Goal: Task Accomplishment & Management: Manage account settings

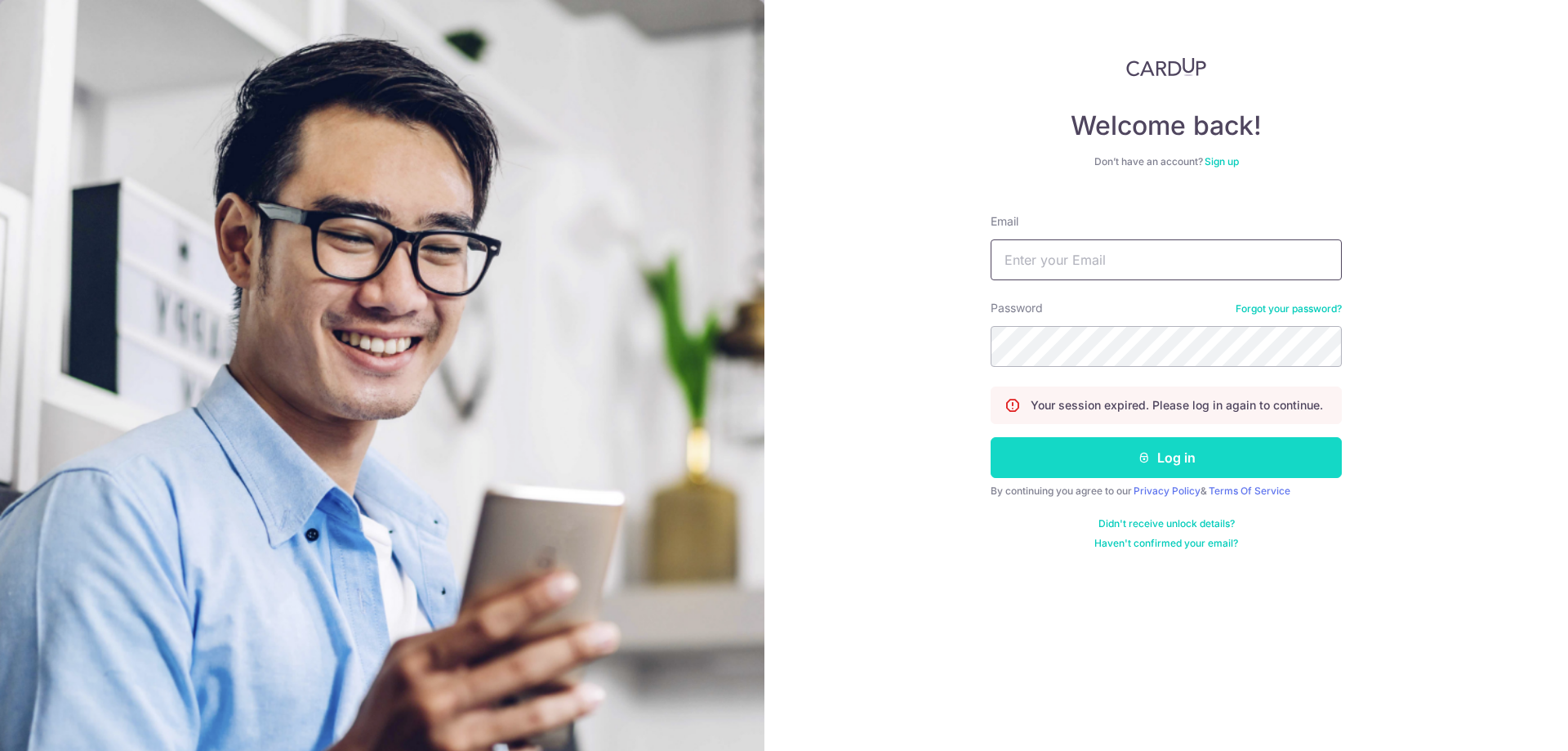
type input "[EMAIL_ADDRESS][DOMAIN_NAME]"
click at [1151, 452] on button "Log in" at bounding box center [1166, 457] width 351 height 41
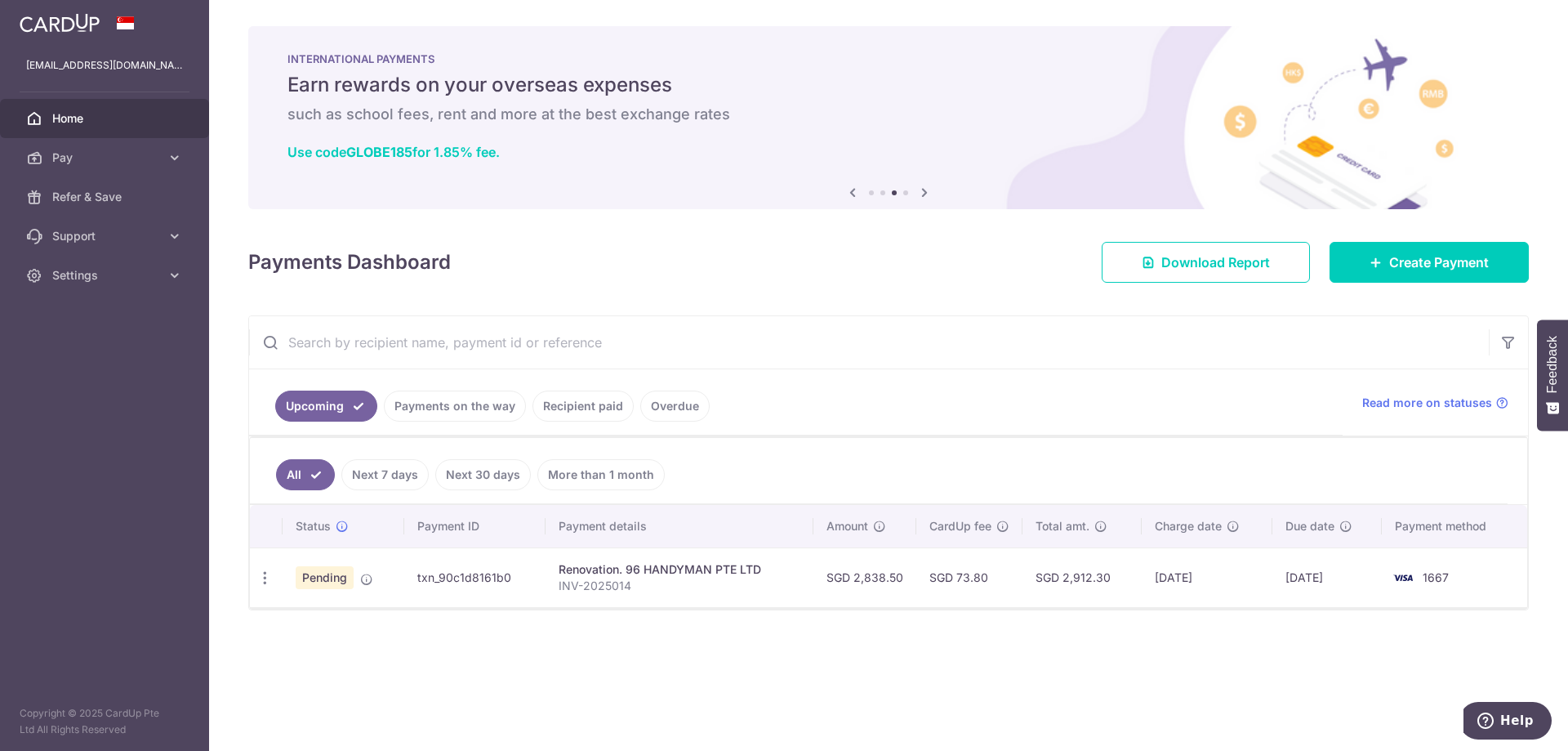
click at [670, 646] on div "× Pause Schedule Pause all future payments in this series Pause just this one p…" at bounding box center [888, 375] width 1359 height 751
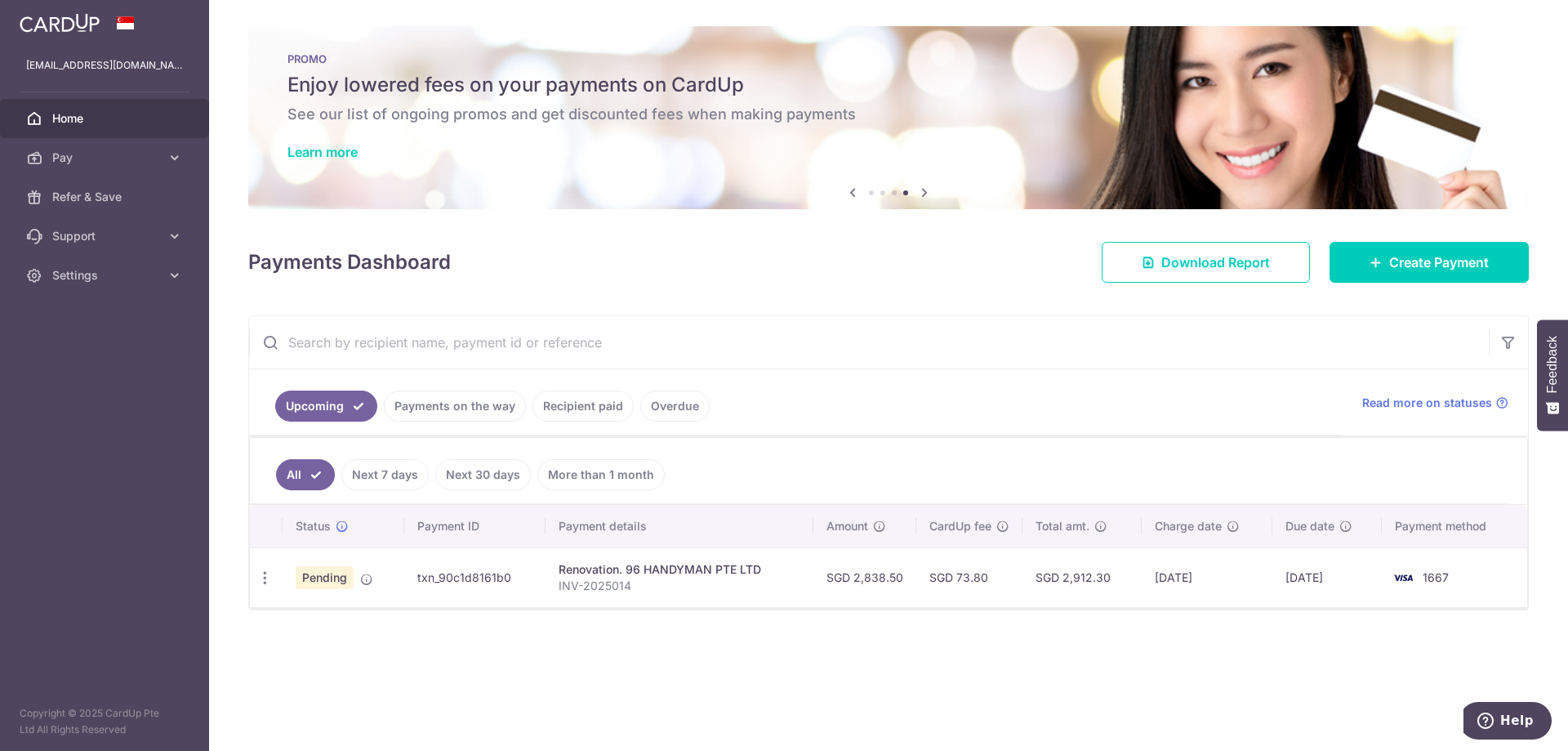
click at [472, 636] on div "× Pause Schedule Pause all future payments in this series Pause just this one p…" at bounding box center [888, 375] width 1359 height 751
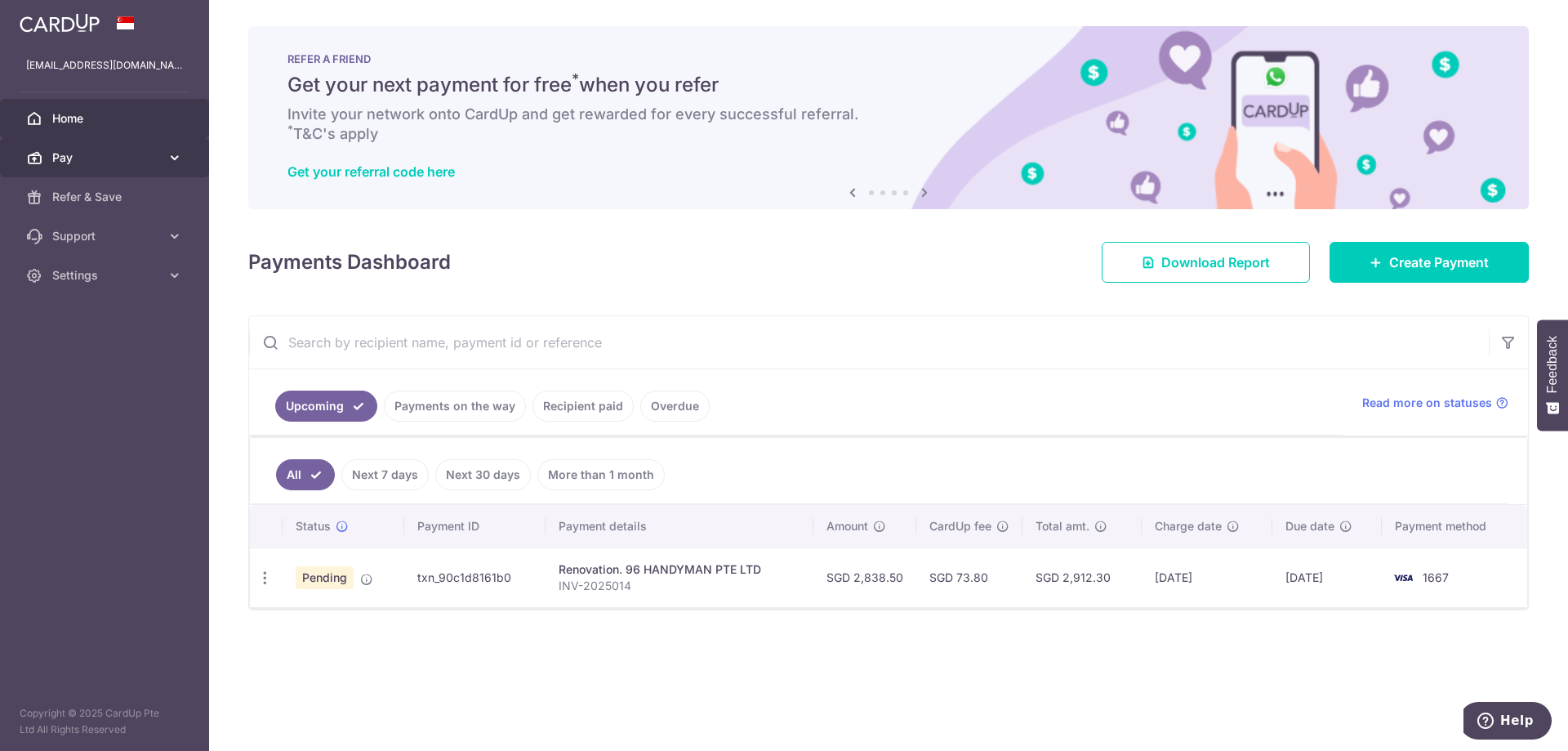
click at [146, 162] on span "Pay" at bounding box center [106, 158] width 108 height 16
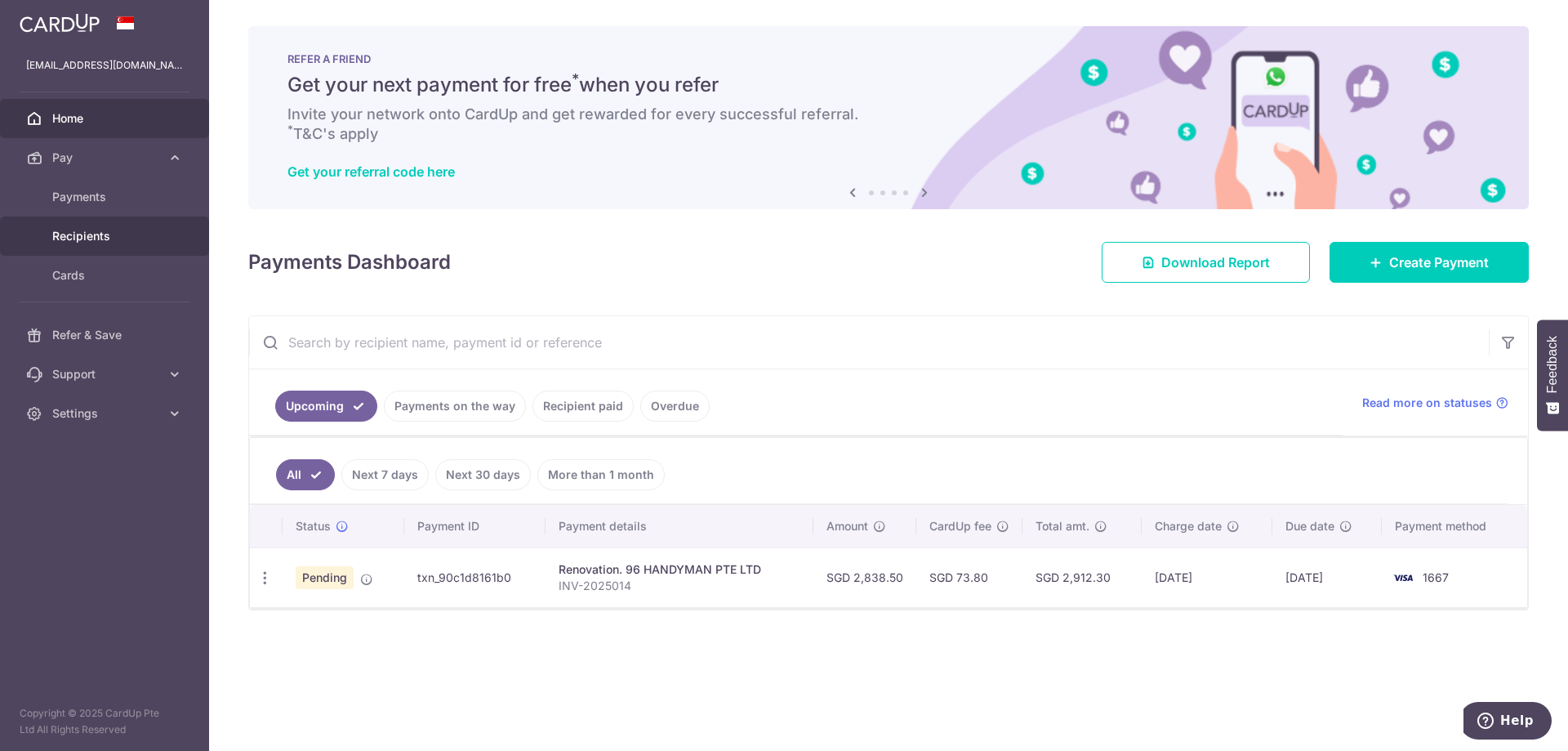
click at [138, 245] on link "Recipients" at bounding box center [104, 235] width 209 height 39
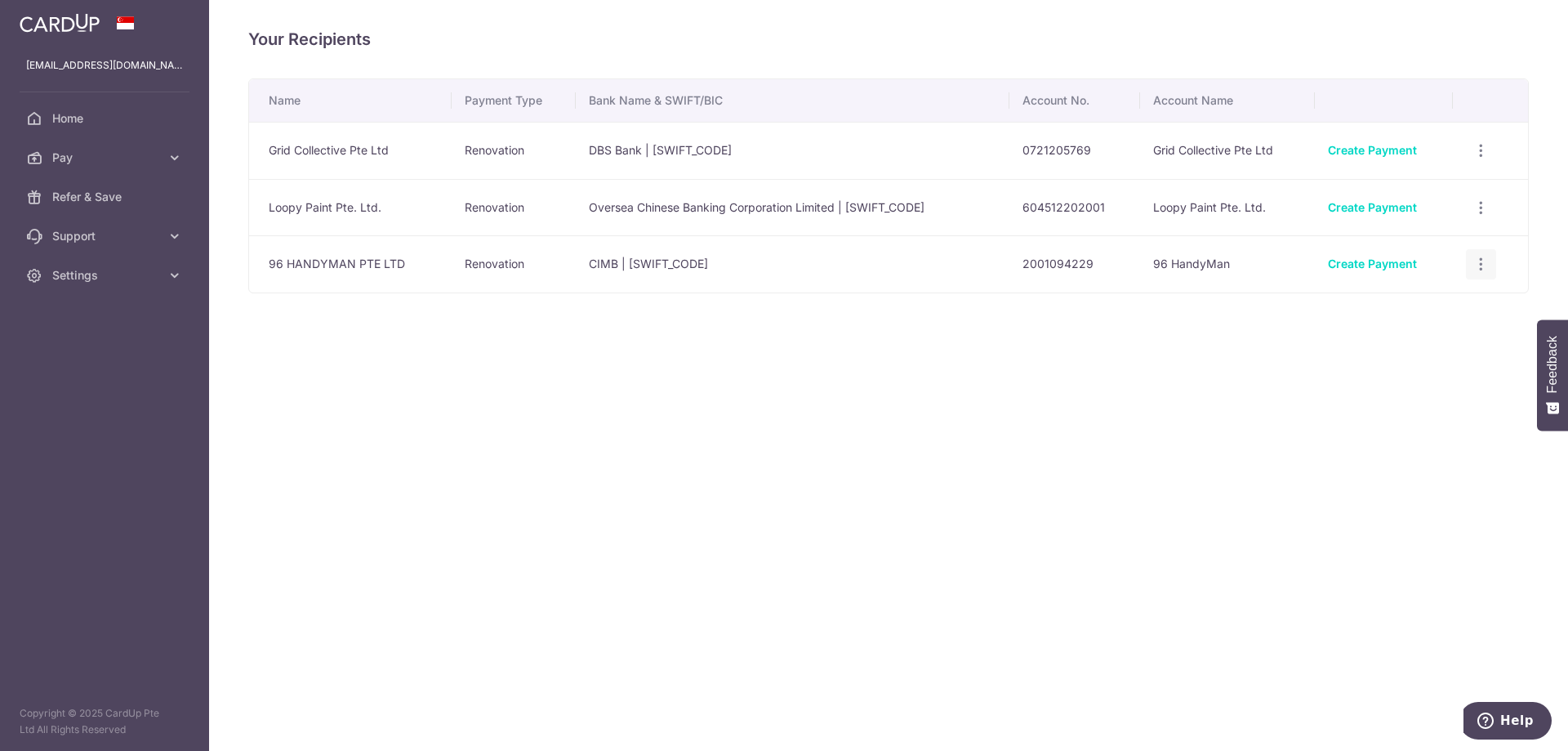
click at [1483, 267] on icon "button" at bounding box center [1480, 264] width 17 height 17
click at [1410, 314] on span "View/Edit" at bounding box center [1427, 309] width 111 height 19
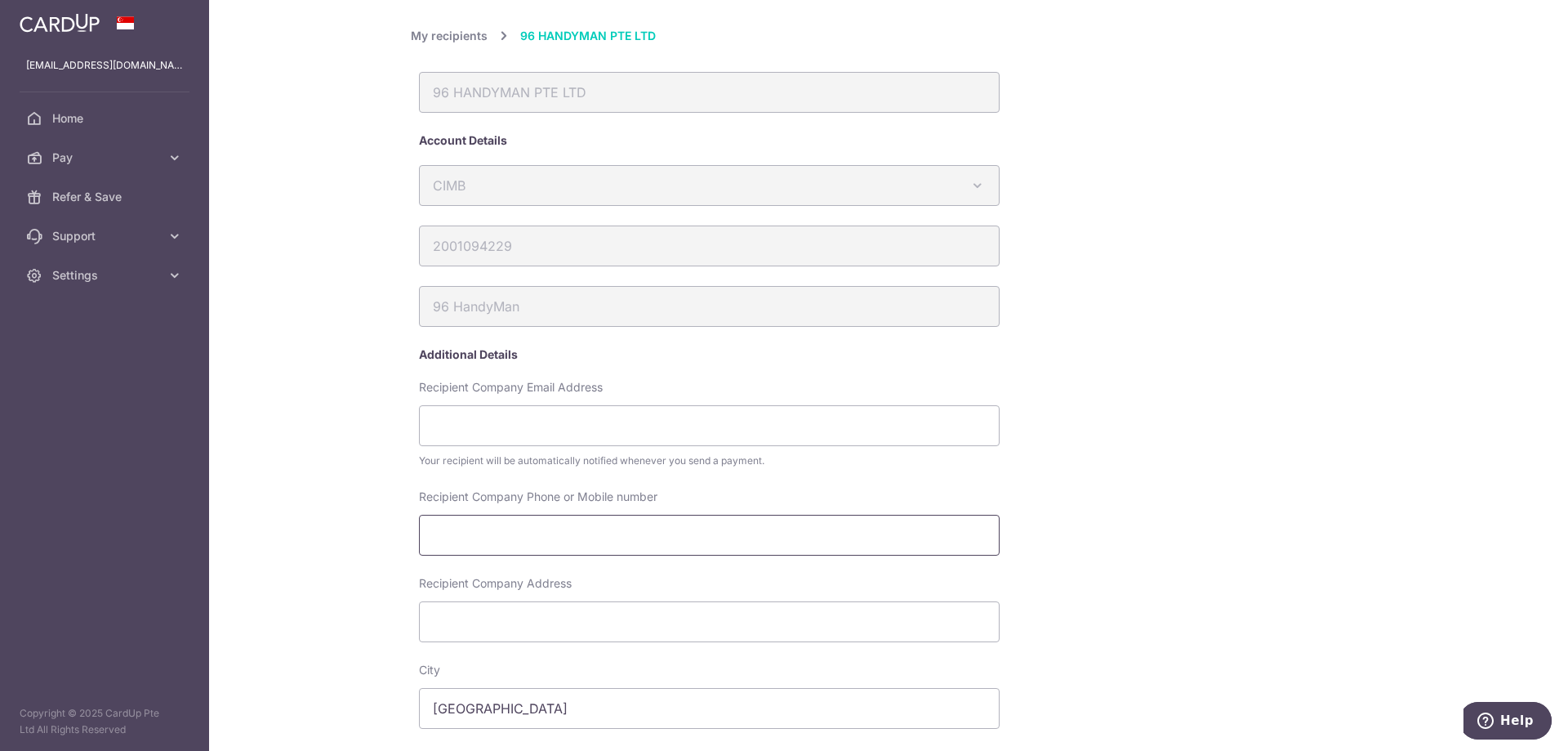
click at [524, 520] on input "Recipient Company Phone or Mobile number" at bounding box center [709, 535] width 581 height 41
click at [299, 515] on div "My recipients 96 HANDYMAN PTE LTD 96 HANDYMAN PTE LTD Account Details CIMB Aust…" at bounding box center [888, 375] width 1359 height 751
click at [690, 543] on input "Recipient Company Phone or Mobile number" at bounding box center [709, 535] width 581 height 41
paste input "9727 4655"
drag, startPoint x: 462, startPoint y: 525, endPoint x: 467, endPoint y: 531, distance: 7.8
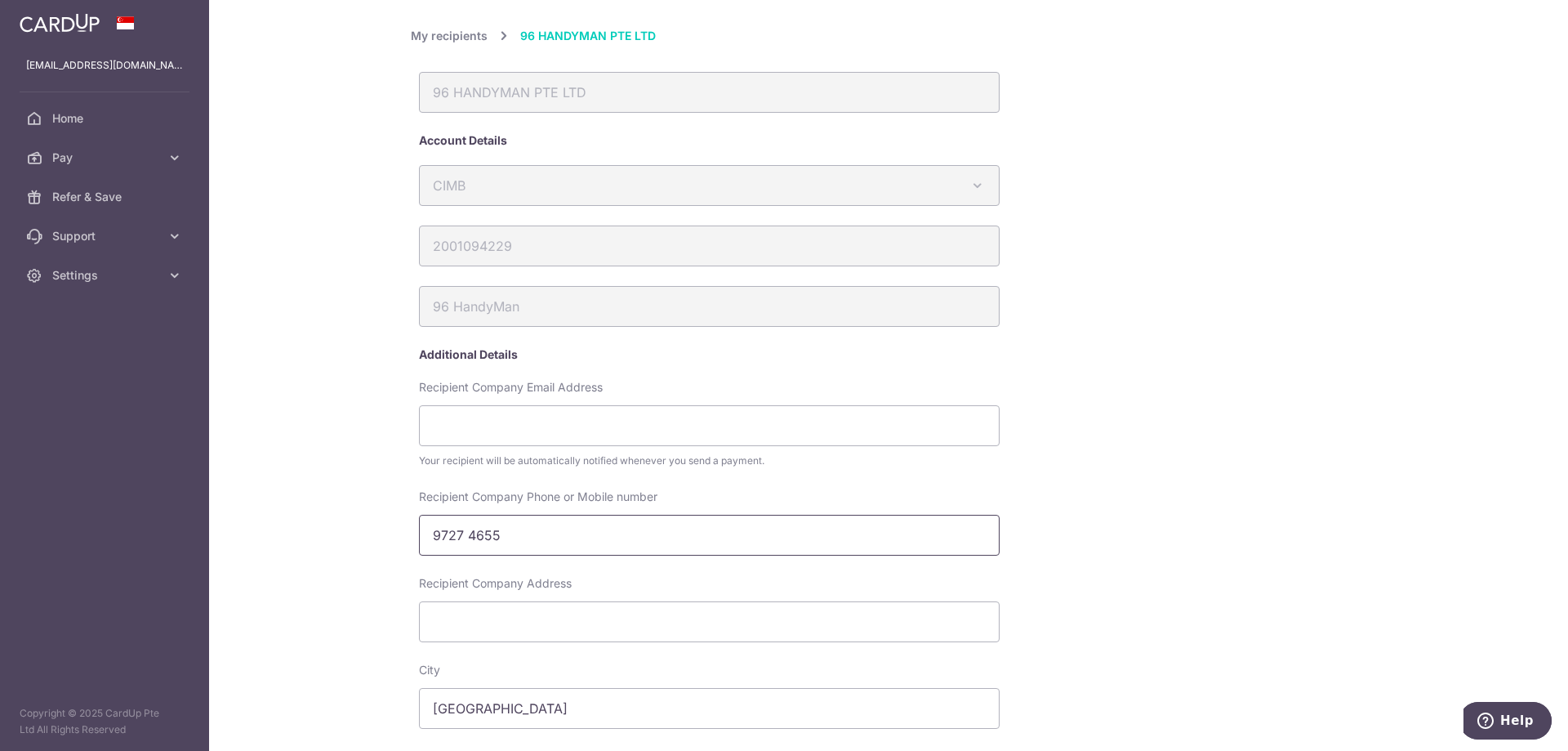
click at [466, 530] on input "9727 4655" at bounding box center [709, 535] width 581 height 41
click at [467, 531] on input "9727 4655" at bounding box center [709, 535] width 581 height 41
type input "97274655"
click at [336, 546] on div "My recipients 96 HANDYMAN PTE LTD 96 HANDYMAN PTE LTD Account Details CIMB Aust…" at bounding box center [888, 375] width 1359 height 751
click at [426, 537] on input "97274655" at bounding box center [709, 535] width 581 height 41
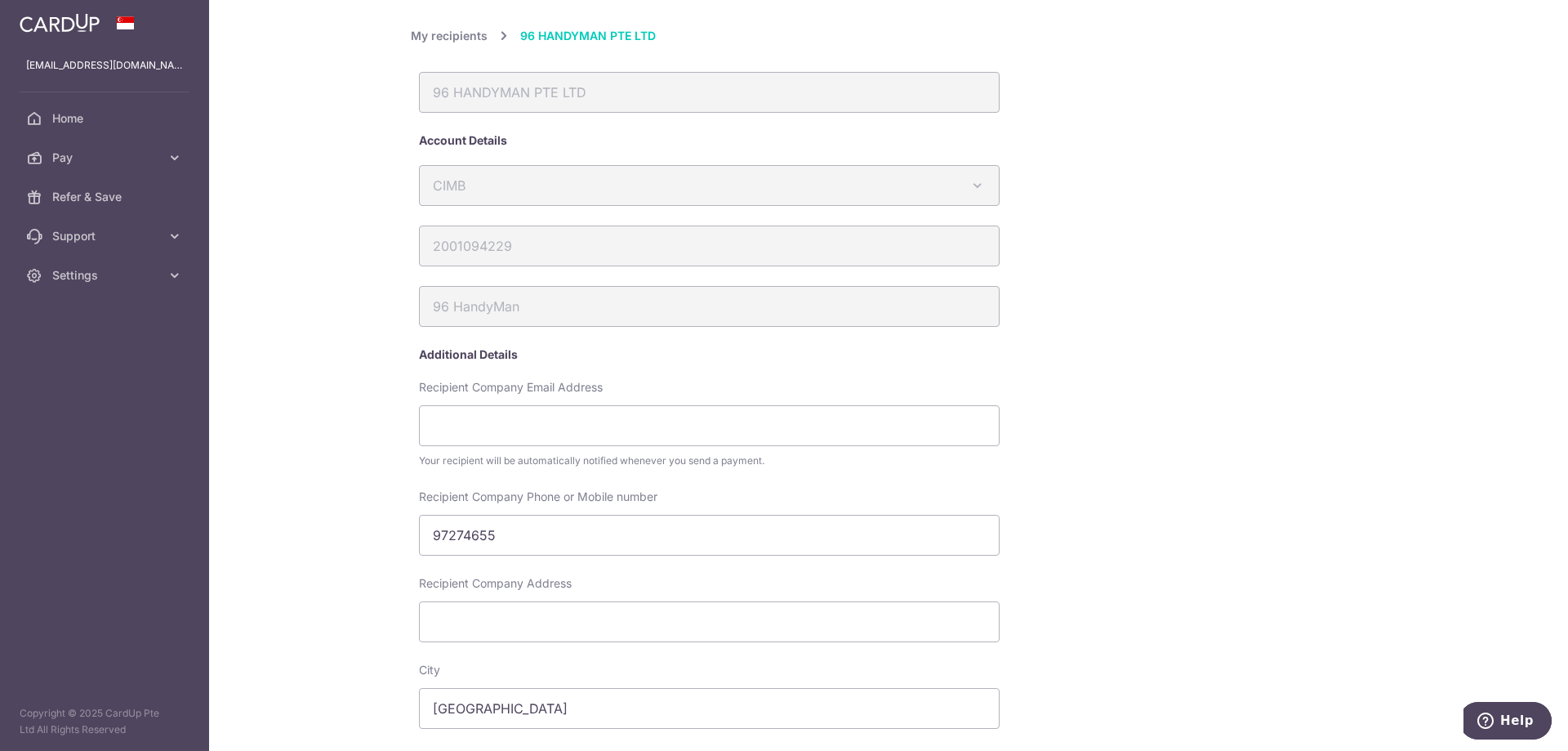
click at [316, 548] on div "My recipients 96 HANDYMAN PTE LTD 96 HANDYMAN PTE LTD Account Details CIMB Aust…" at bounding box center [888, 375] width 1359 height 751
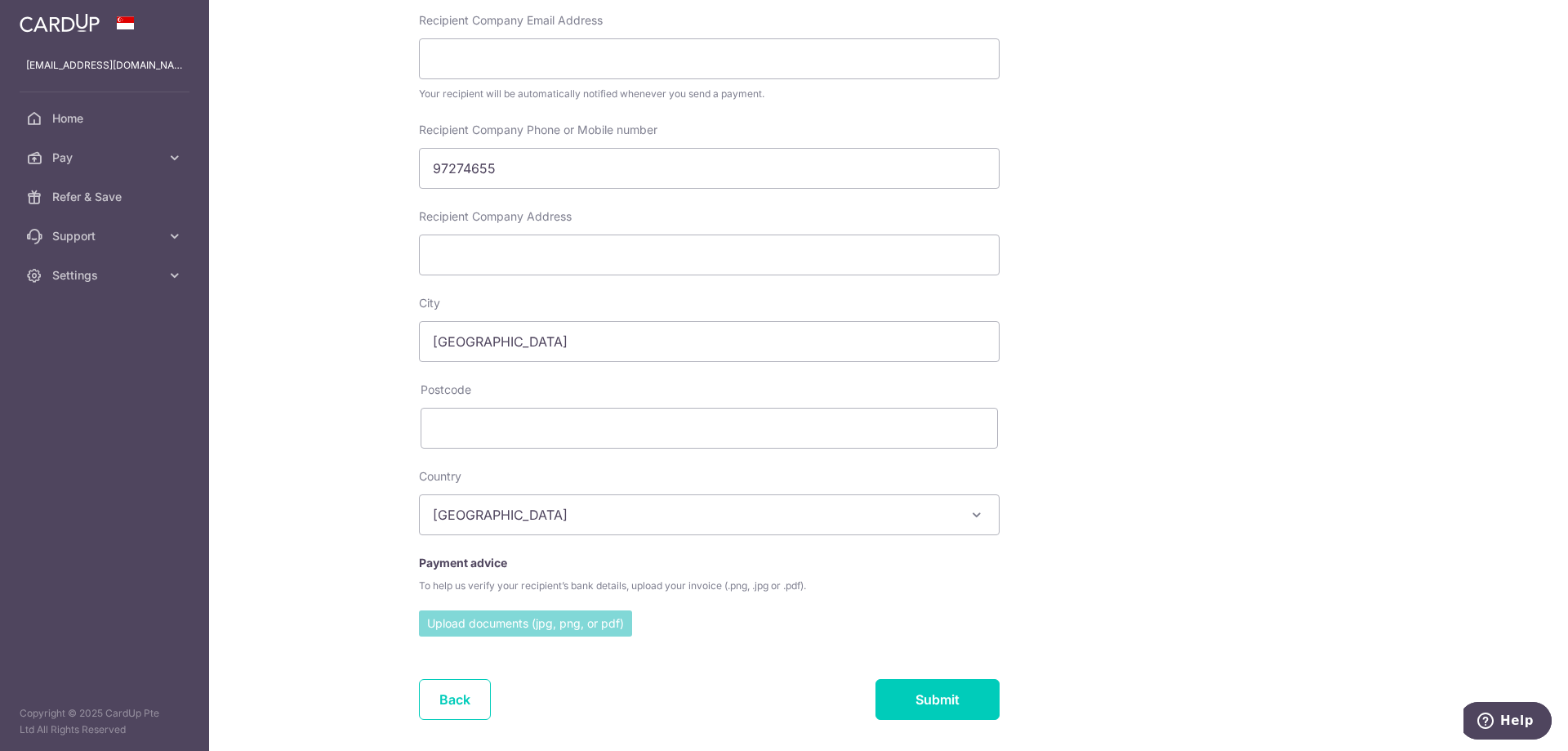
scroll to position [433, 0]
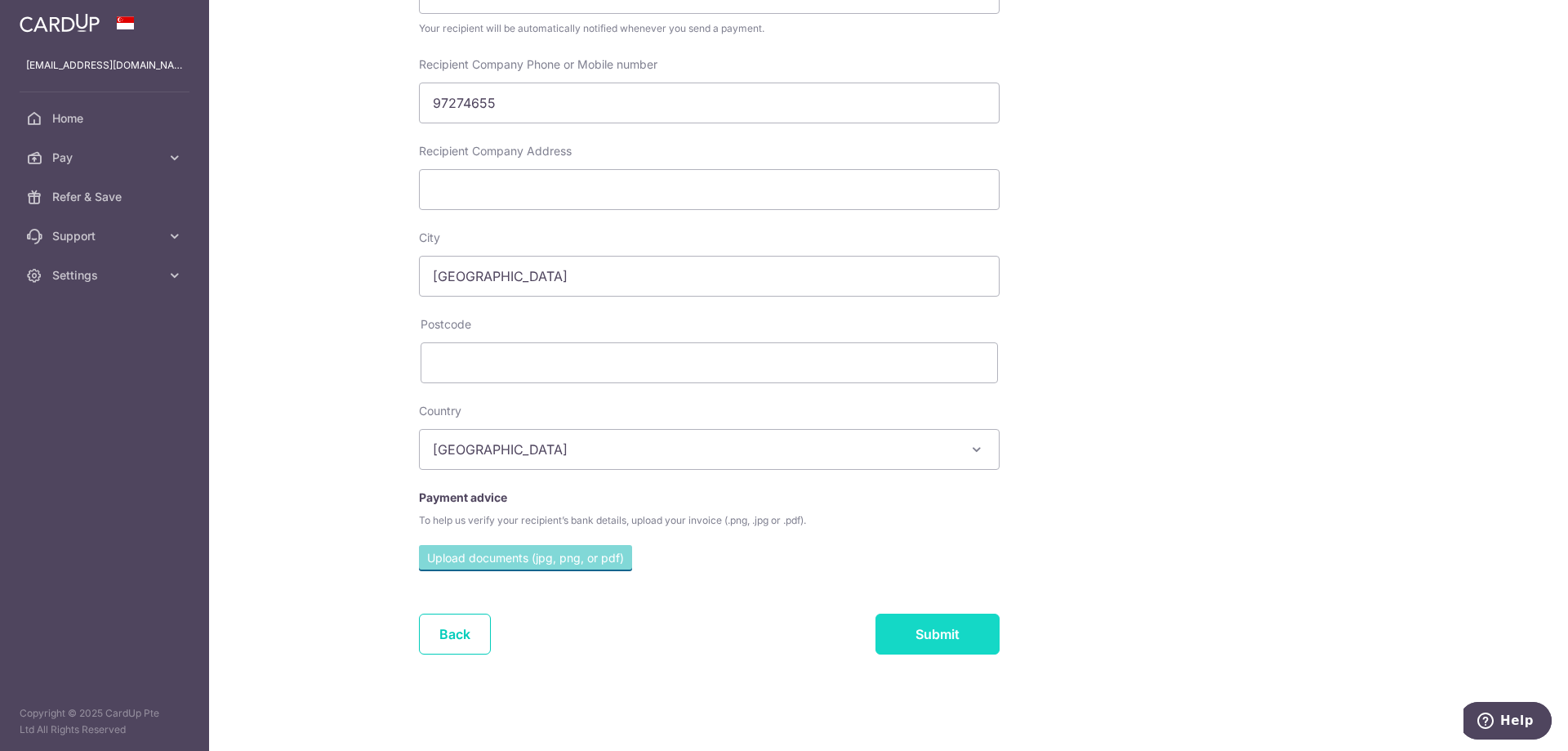
click at [948, 634] on input "Submit" at bounding box center [938, 633] width 124 height 41
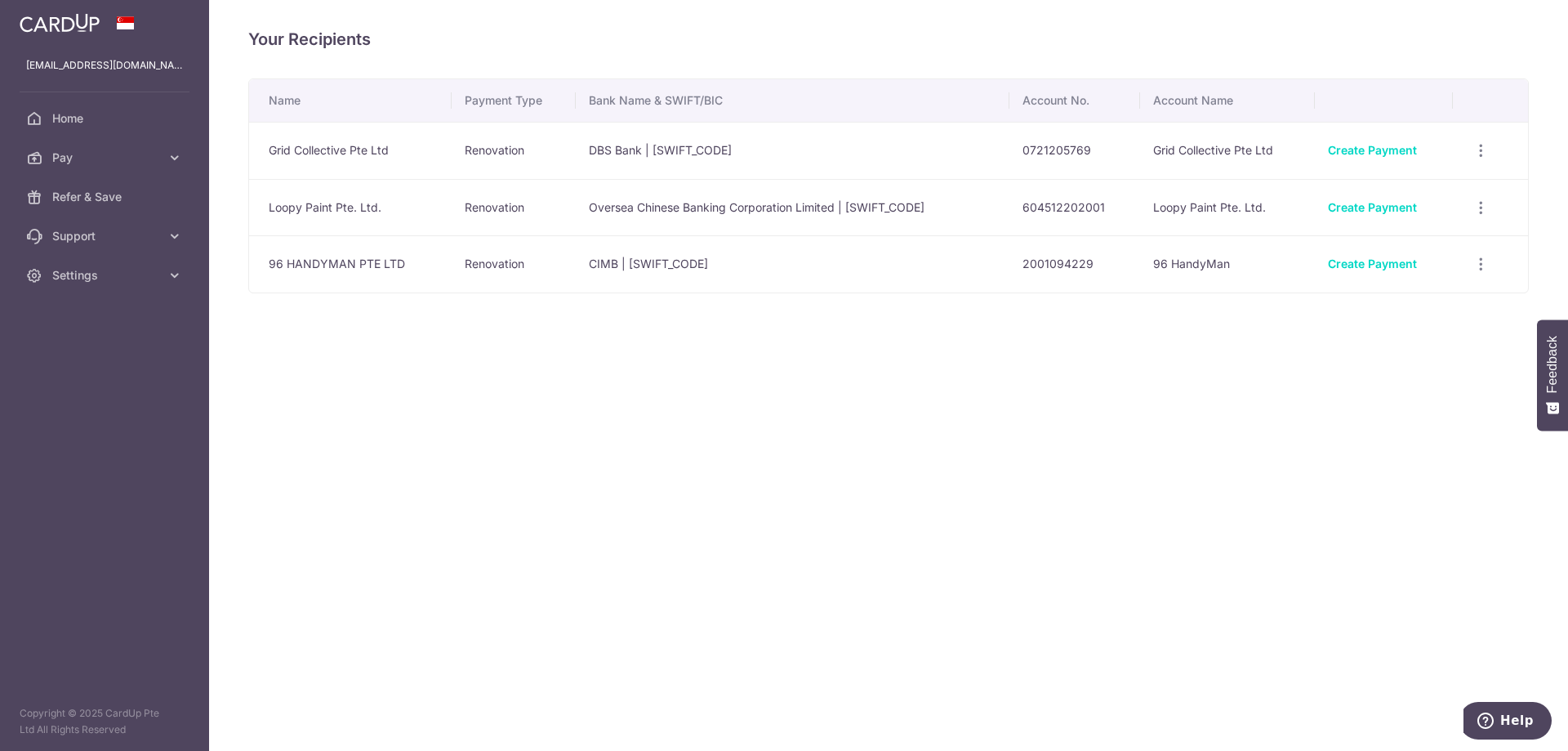
click at [850, 405] on div "Your Recipients Name Payment Type Bank Name & SWIFT/BIC Account No. Account Nam…" at bounding box center [888, 375] width 1359 height 751
drag, startPoint x: 837, startPoint y: 405, endPoint x: 776, endPoint y: 406, distance: 61.0
drag, startPoint x: 776, startPoint y: 406, endPoint x: 718, endPoint y: 424, distance: 60.7
drag, startPoint x: 718, startPoint y: 424, endPoint x: 683, endPoint y: 440, distance: 38.5
click at [683, 440] on div "Your Recipients Name Payment Type Bank Name & SWIFT/BIC Account No. Account Nam…" at bounding box center [888, 375] width 1359 height 751
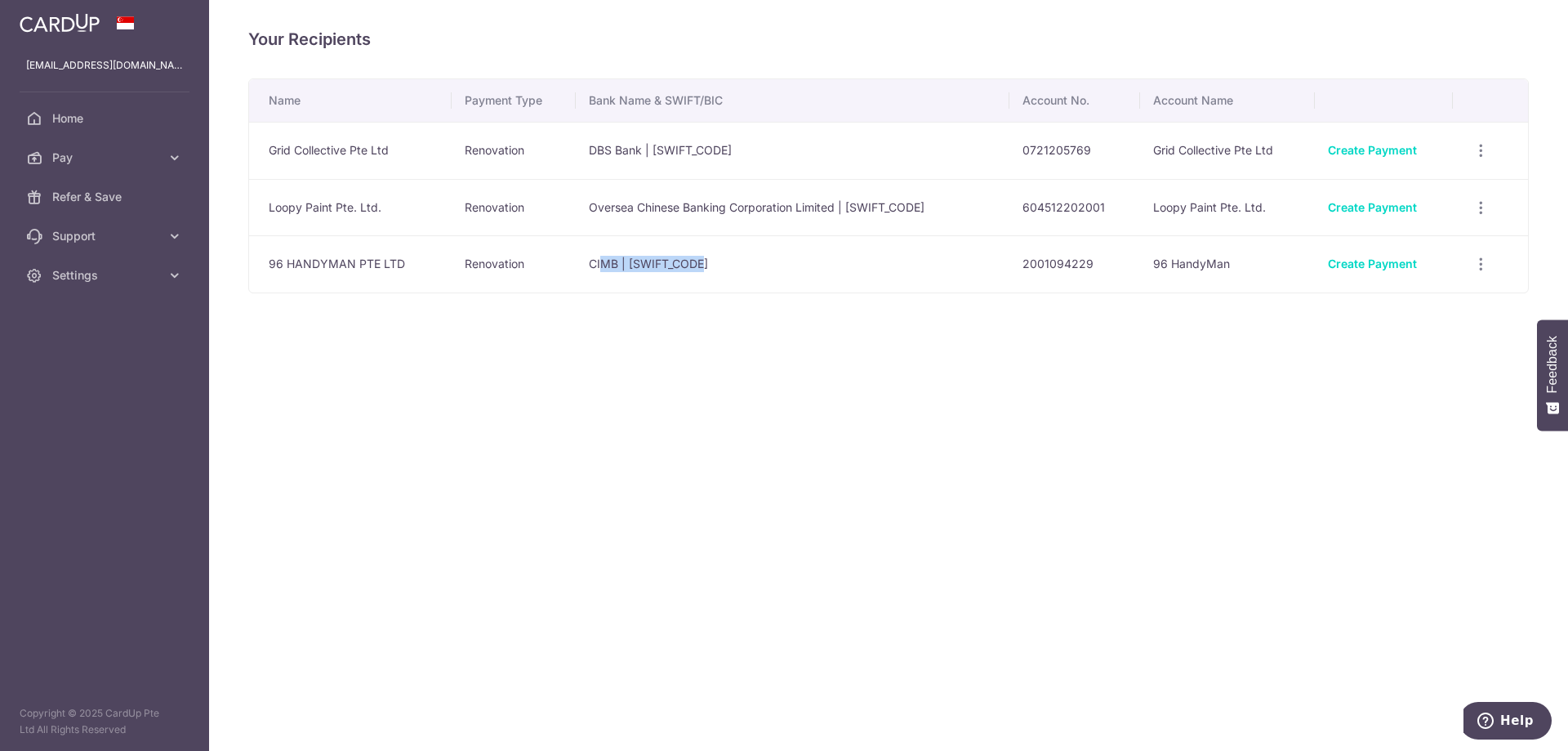
drag, startPoint x: 714, startPoint y: 271, endPoint x: 597, endPoint y: 263, distance: 117.3
click at [597, 263] on td "CIMB | [SWIFT_CODE]" at bounding box center [792, 264] width 433 height 57
click at [659, 370] on div "Your Recipients Name Payment Type Bank Name & SWIFT/BIC Account No. Account Nam…" at bounding box center [888, 375] width 1359 height 751
drag, startPoint x: 1147, startPoint y: 417, endPoint x: 969, endPoint y: 420, distance: 178.0
click at [1026, 438] on div "Your Recipients Name Payment Type Bank Name & SWIFT/BIC Account No. Account Nam…" at bounding box center [888, 375] width 1359 height 751
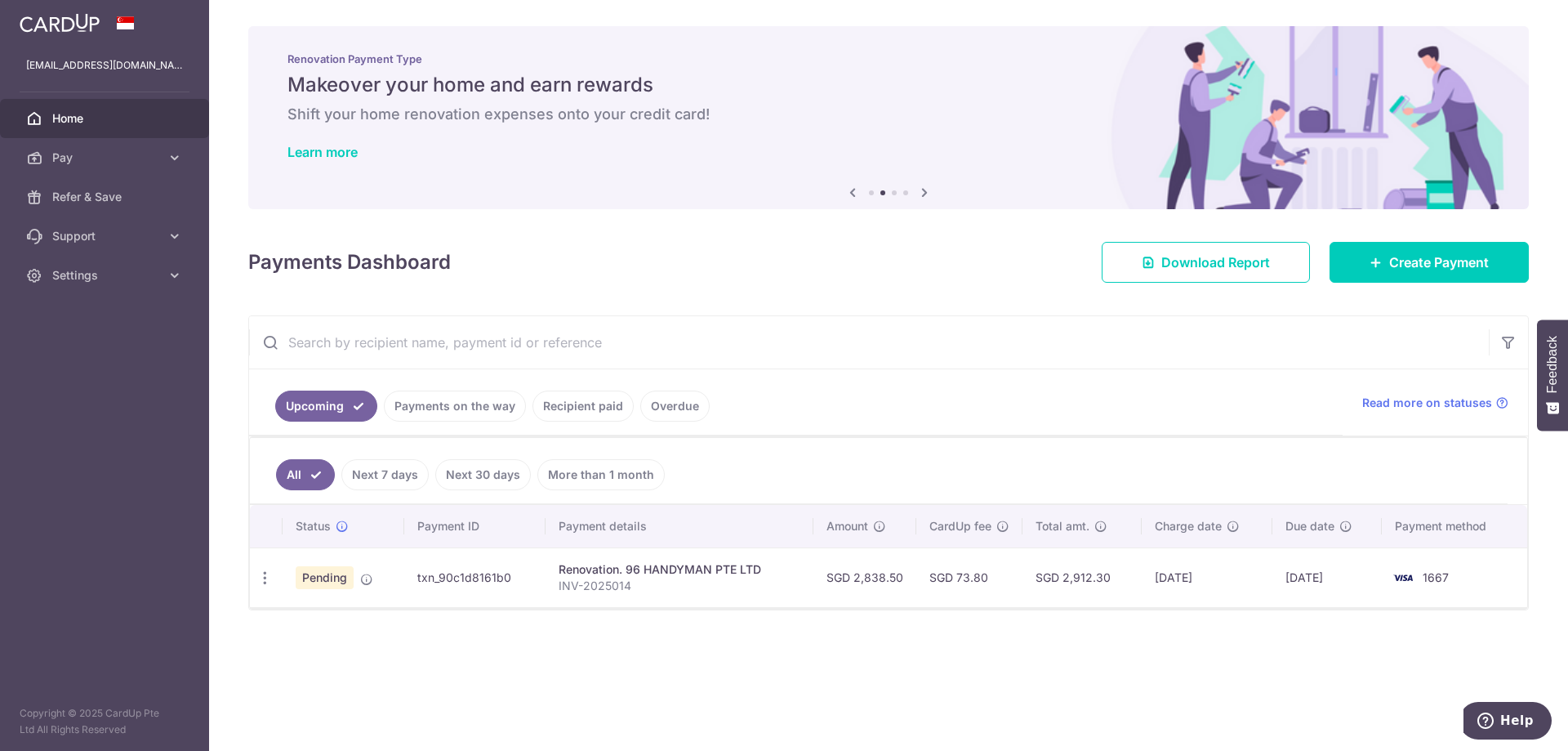
click at [1132, 646] on div "× Pause Schedule Pause all future payments in this series Pause just this one p…" at bounding box center [888, 375] width 1359 height 751
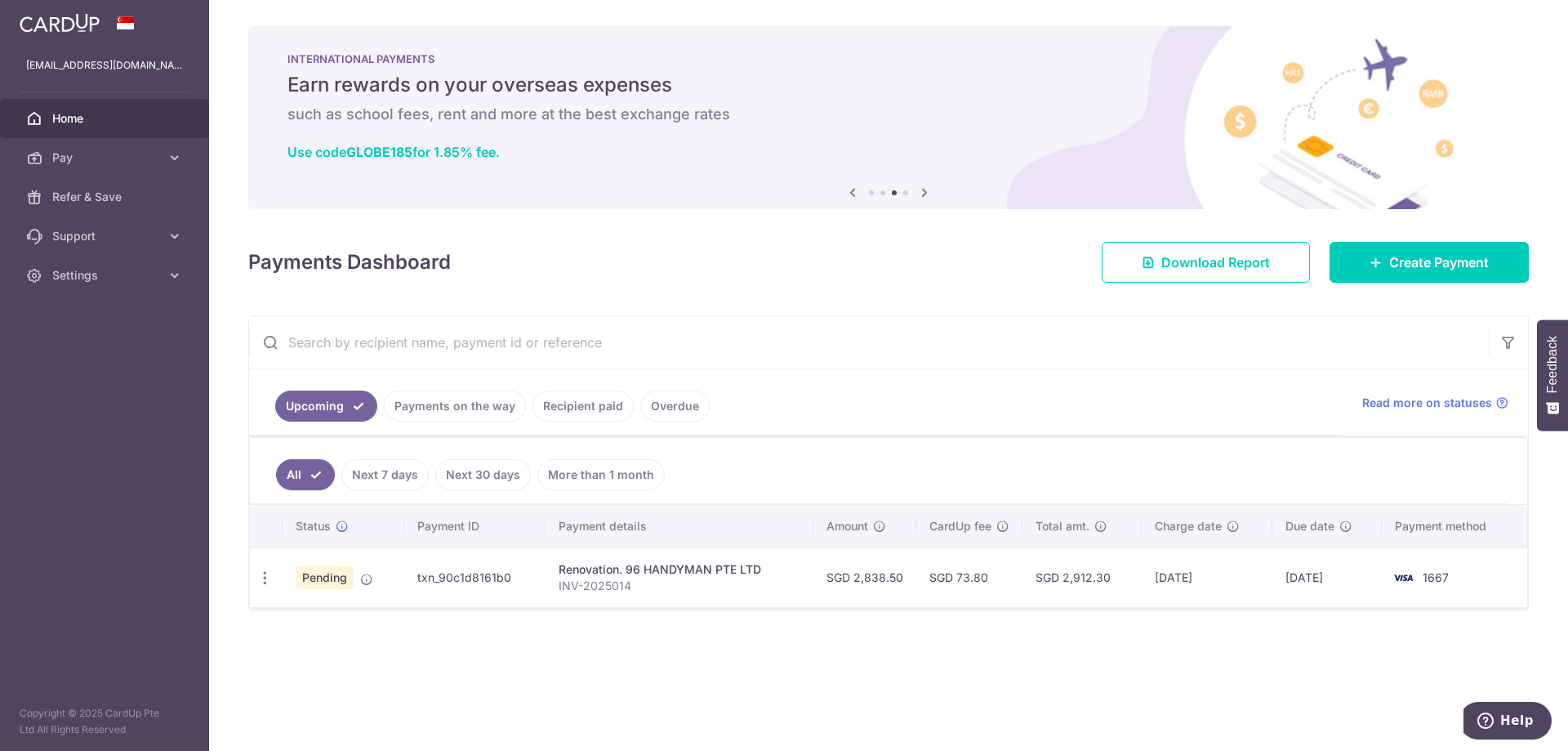
drag, startPoint x: 1107, startPoint y: 653, endPoint x: 1087, endPoint y: 655, distance: 20.1
click at [1087, 655] on div "× Pause Schedule Pause all future payments in this series Pause just this one p…" at bounding box center [888, 375] width 1359 height 751
click at [1075, 655] on div "× Pause Schedule Pause all future payments in this series Pause just this one p…" at bounding box center [888, 375] width 1359 height 751
click at [1068, 655] on div "× Pause Schedule Pause all future payments in this series Pause just this one p…" at bounding box center [888, 375] width 1359 height 751
click at [1062, 656] on div "× Pause Schedule Pause all future payments in this series Pause just this one p…" at bounding box center [888, 375] width 1359 height 751
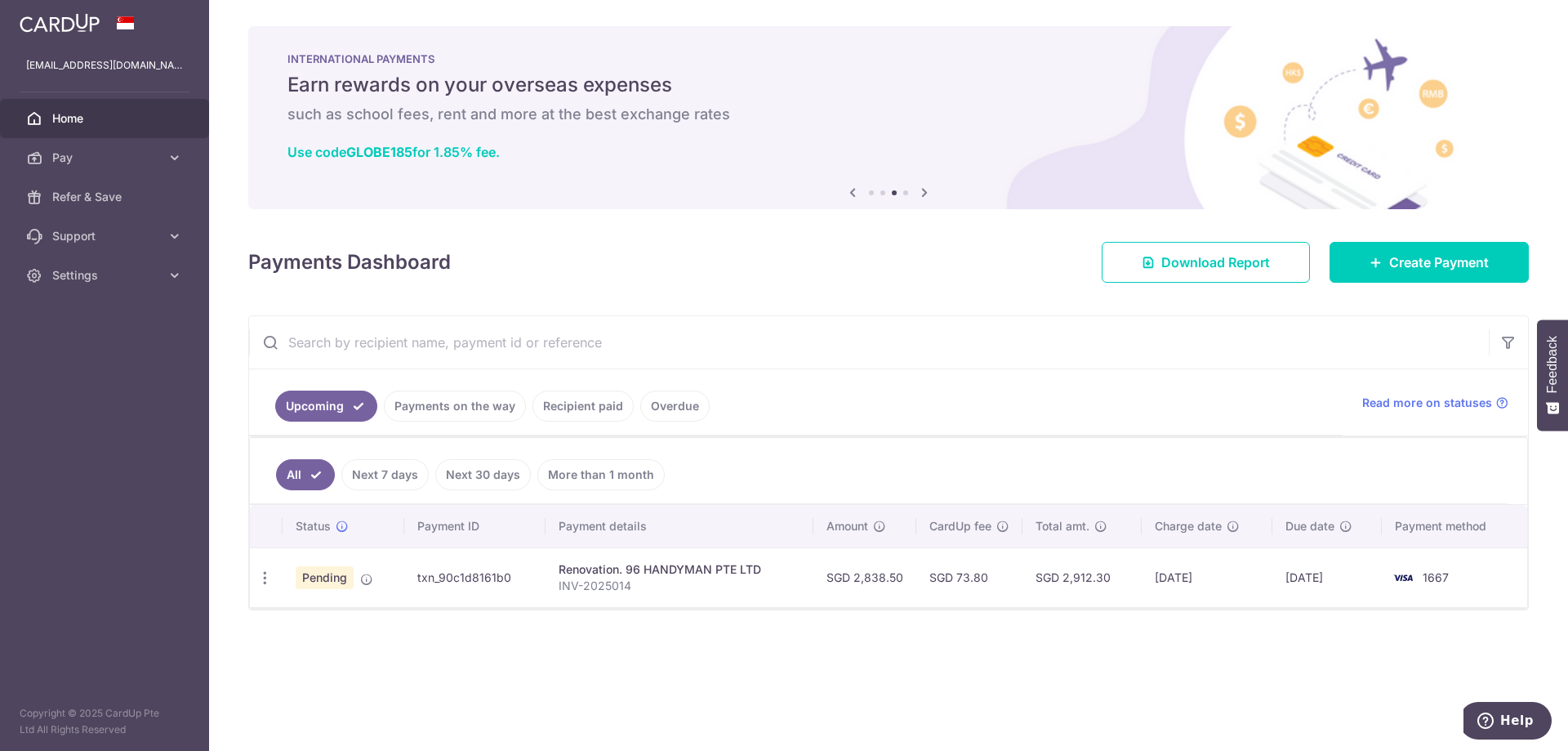
click at [1062, 656] on div "× Pause Schedule Pause all future payments in this series Pause just this one p…" at bounding box center [888, 375] width 1359 height 751
click at [1057, 656] on div "× Pause Schedule Pause all future payments in this series Pause just this one p…" at bounding box center [888, 375] width 1359 height 751
